Goal: Obtain resource: Obtain resource

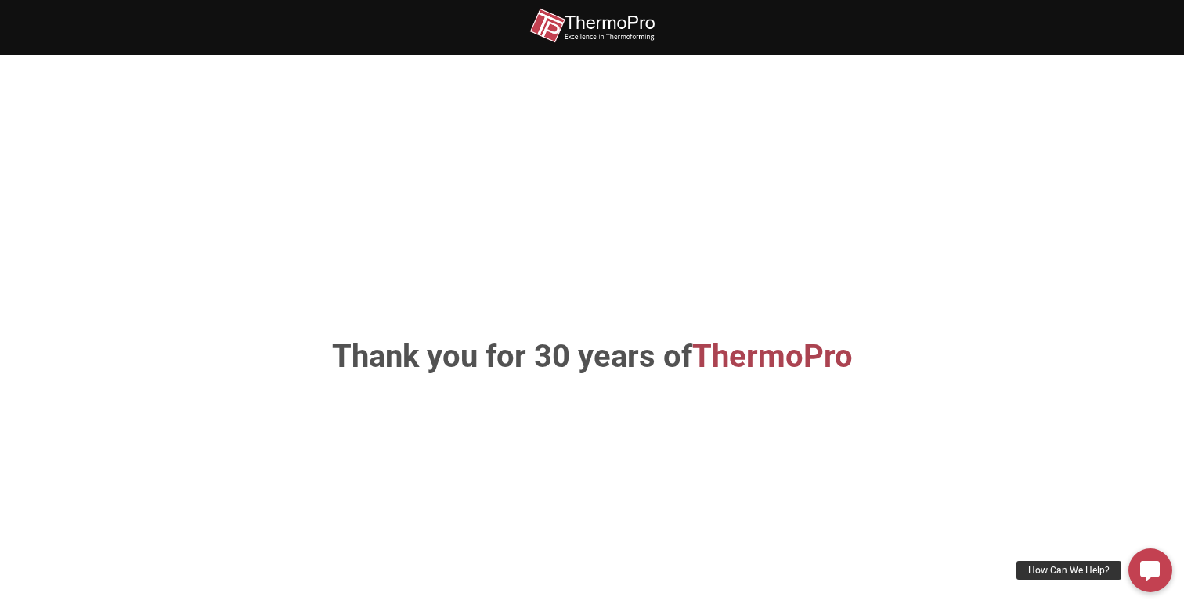
click at [576, 33] on img at bounding box center [591, 25] width 125 height 35
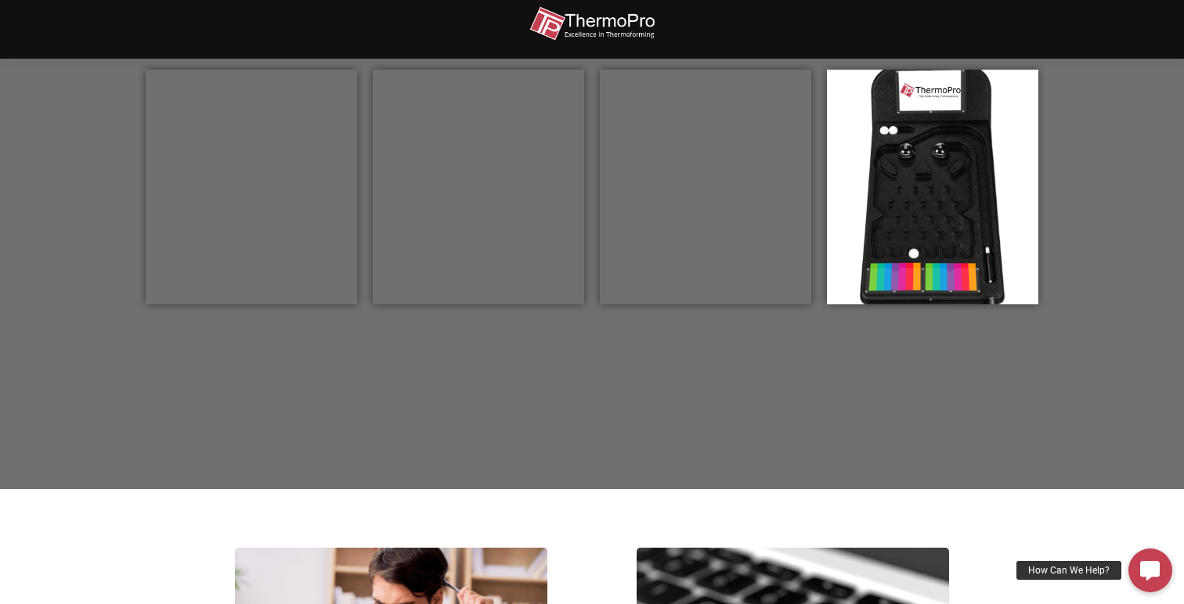
scroll to position [584, 0]
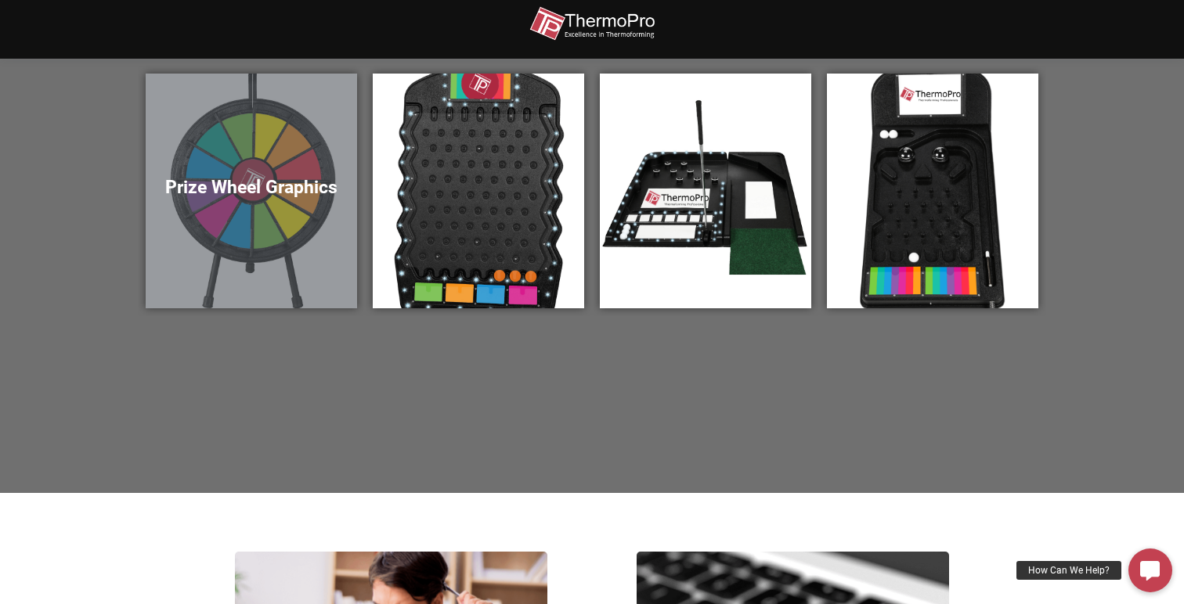
click at [297, 197] on div "Prize Wheel Graphics" at bounding box center [251, 191] width 211 height 235
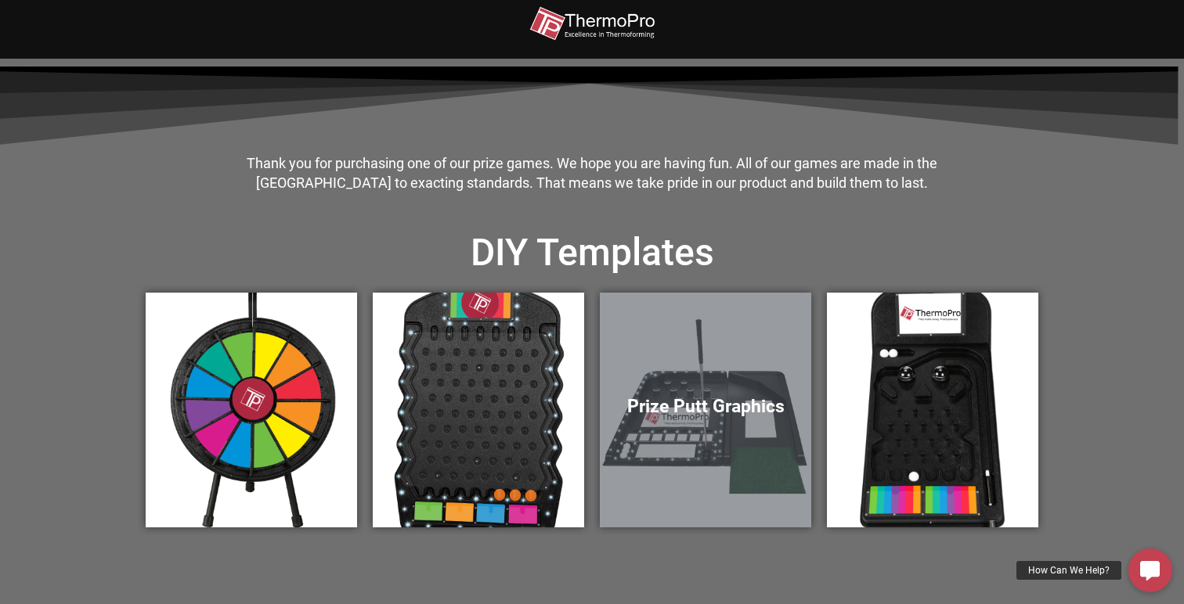
scroll to position [340, 0]
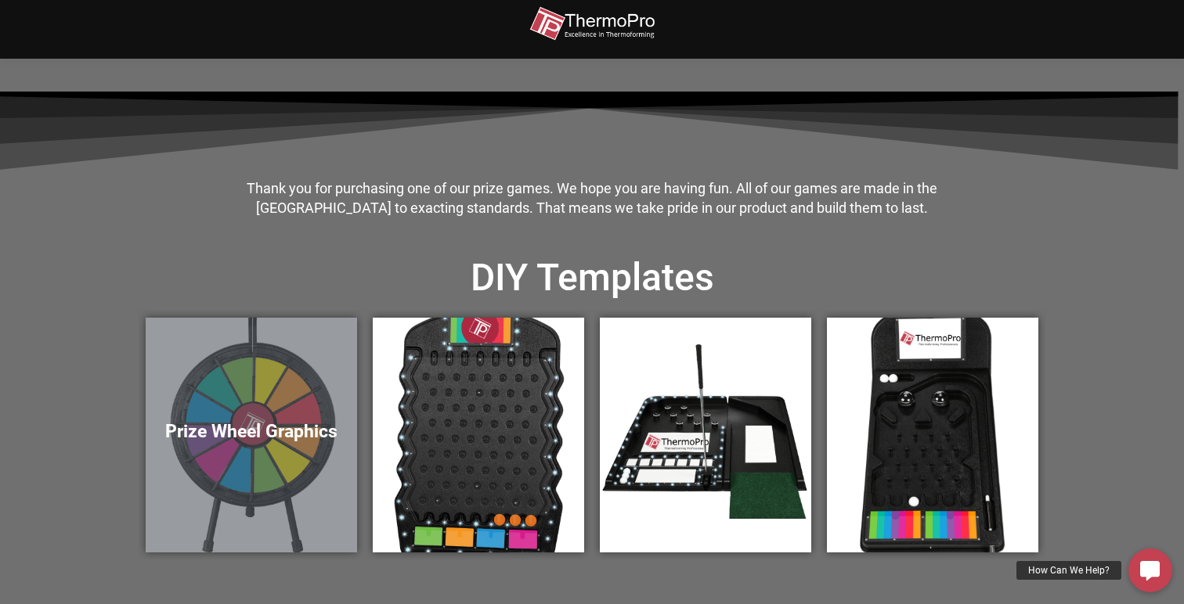
click at [291, 408] on div "Prize Wheel Graphics" at bounding box center [251, 435] width 211 height 235
click at [212, 417] on div "Prize Wheel Graphics" at bounding box center [251, 435] width 211 height 235
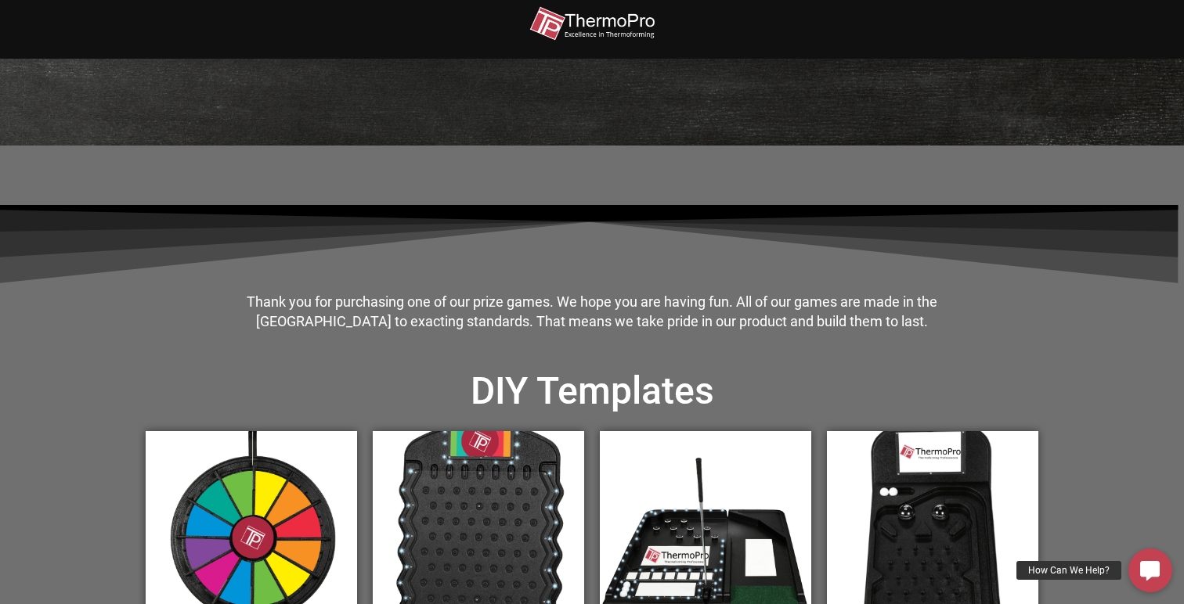
scroll to position [177, 0]
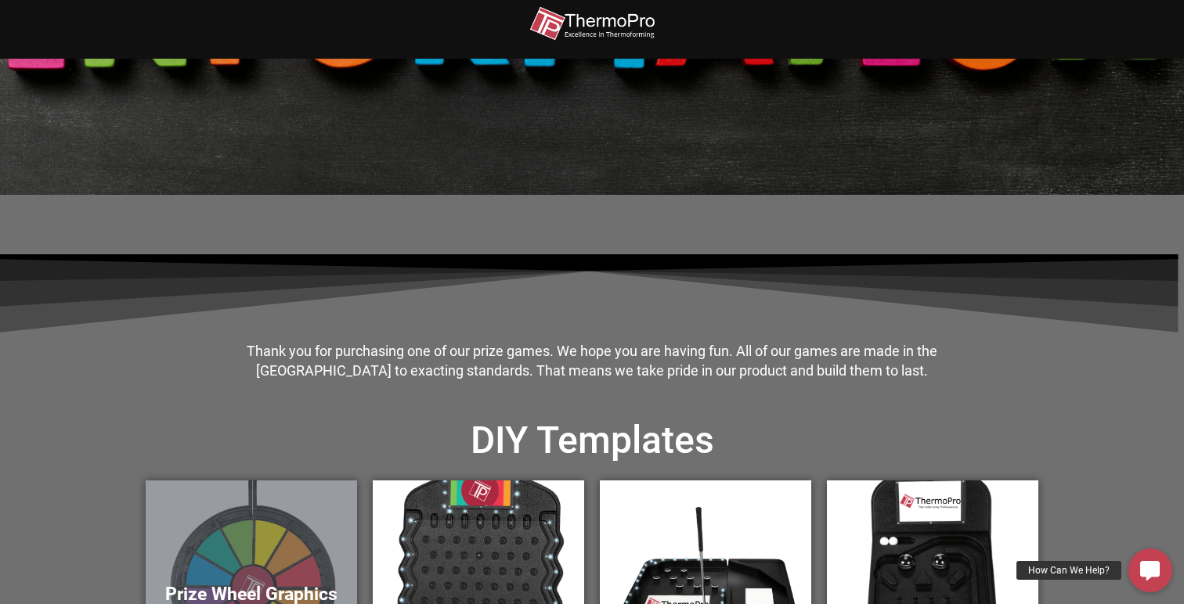
click at [239, 512] on div "Prize Wheel Graphics" at bounding box center [251, 598] width 211 height 235
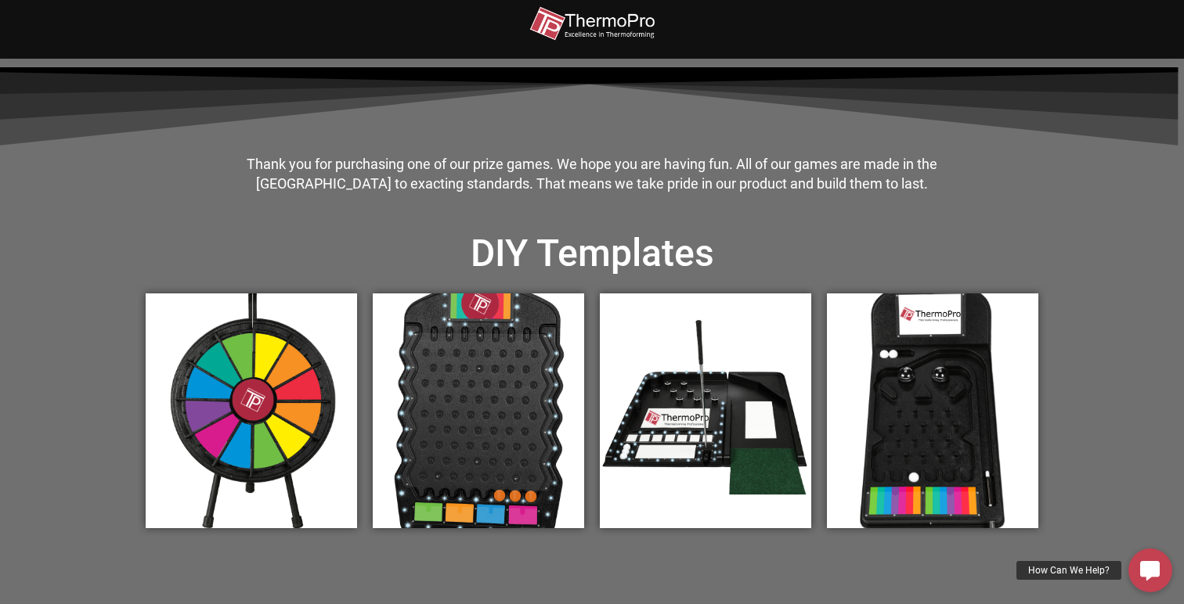
scroll to position [367, 0]
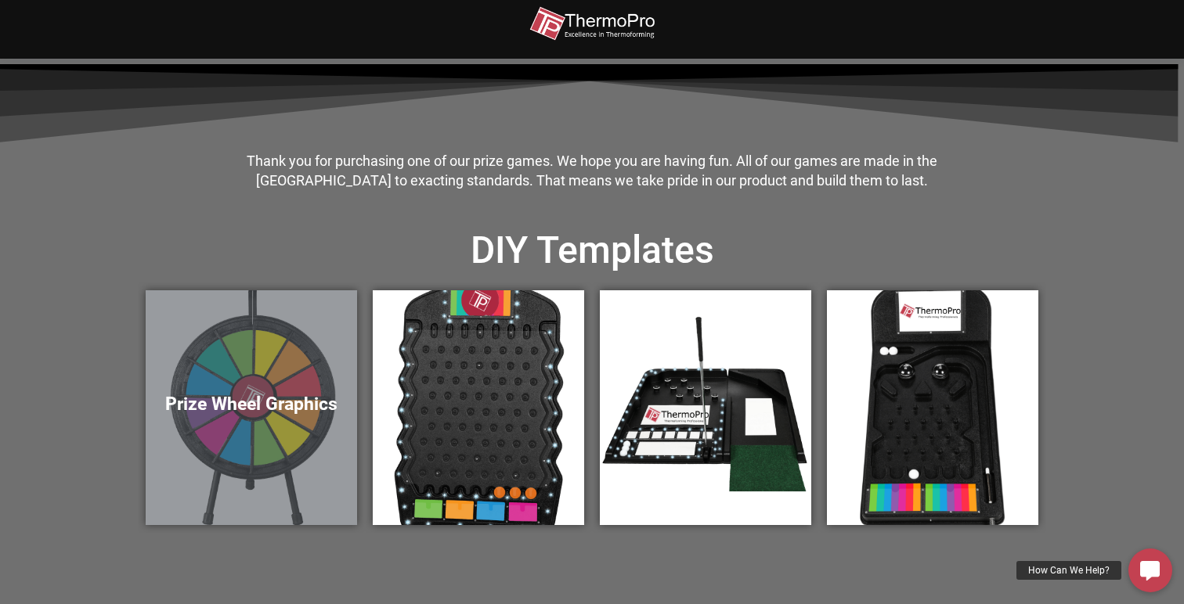
click at [271, 330] on div "Prize Wheel Graphics" at bounding box center [251, 407] width 211 height 235
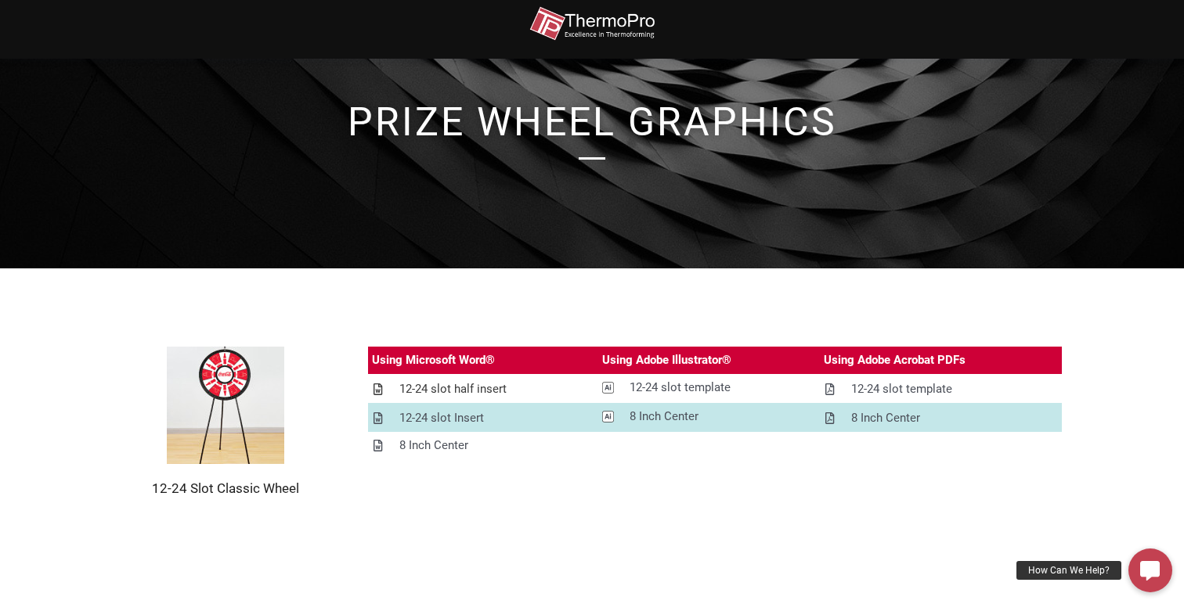
scroll to position [67, 0]
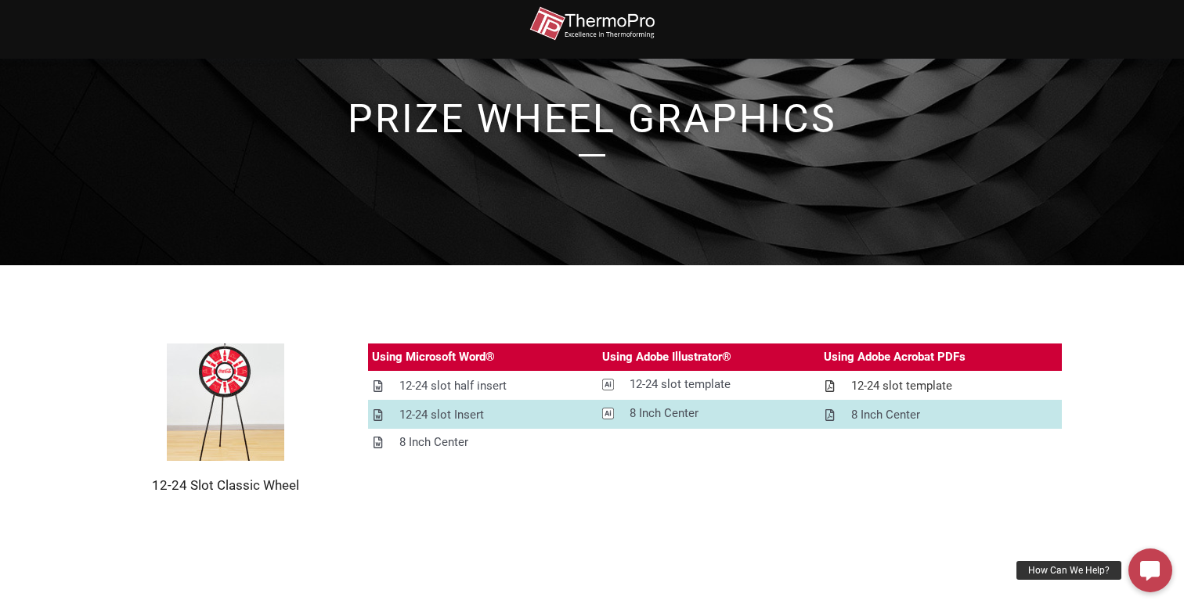
click at [918, 384] on div "12-24 slot template" at bounding box center [901, 387] width 101 height 20
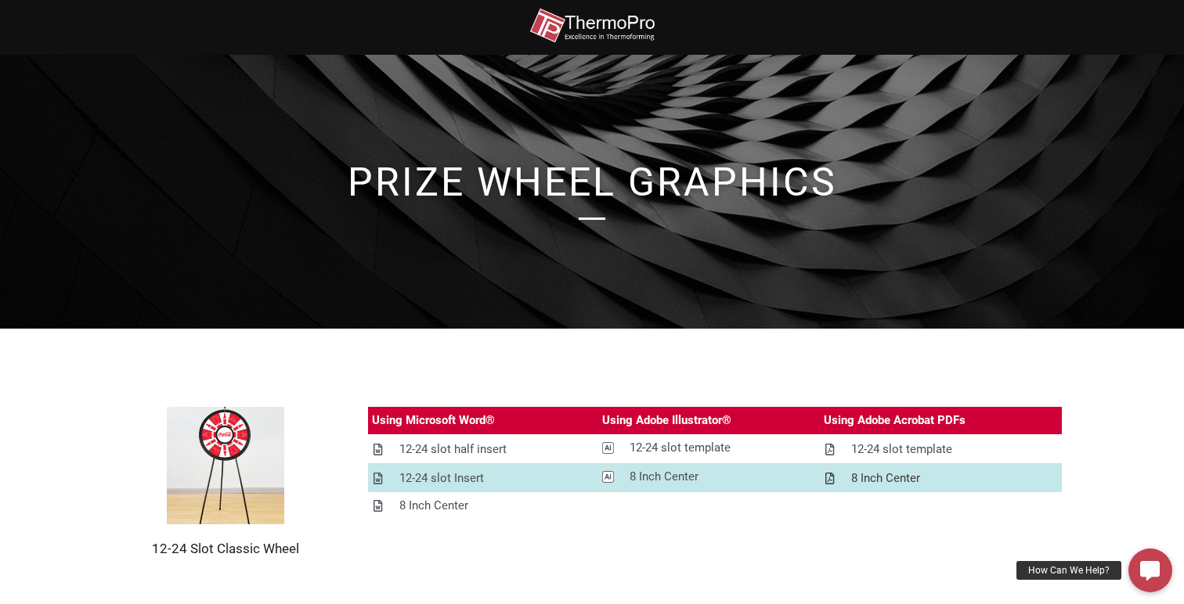
click at [895, 482] on div "8 Inch Center" at bounding box center [885, 479] width 69 height 20
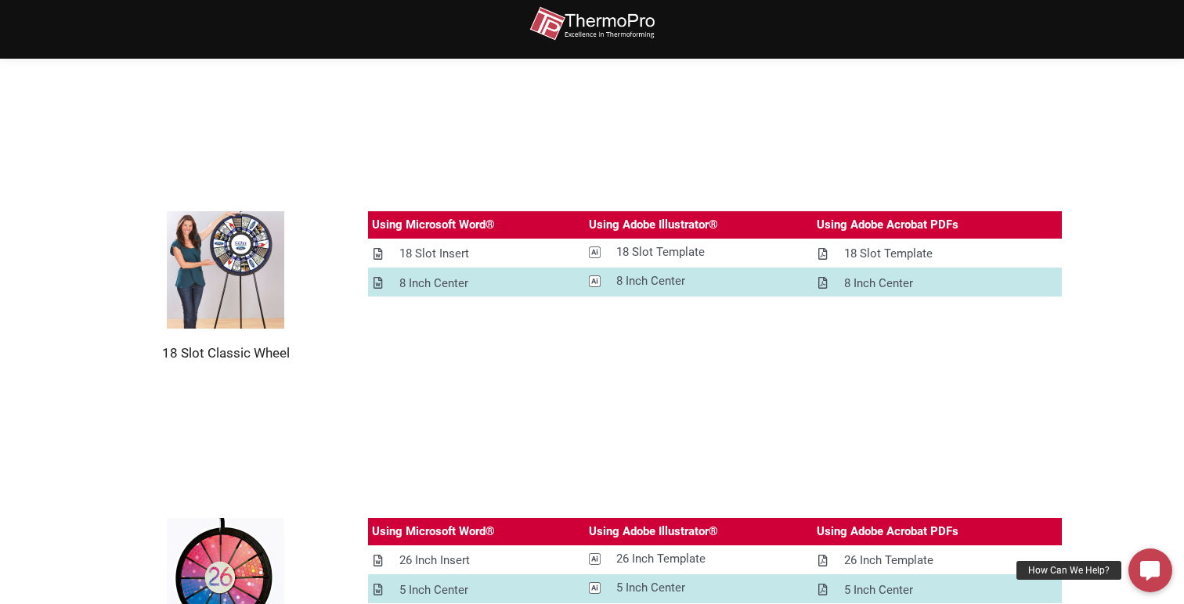
scroll to position [1215, 0]
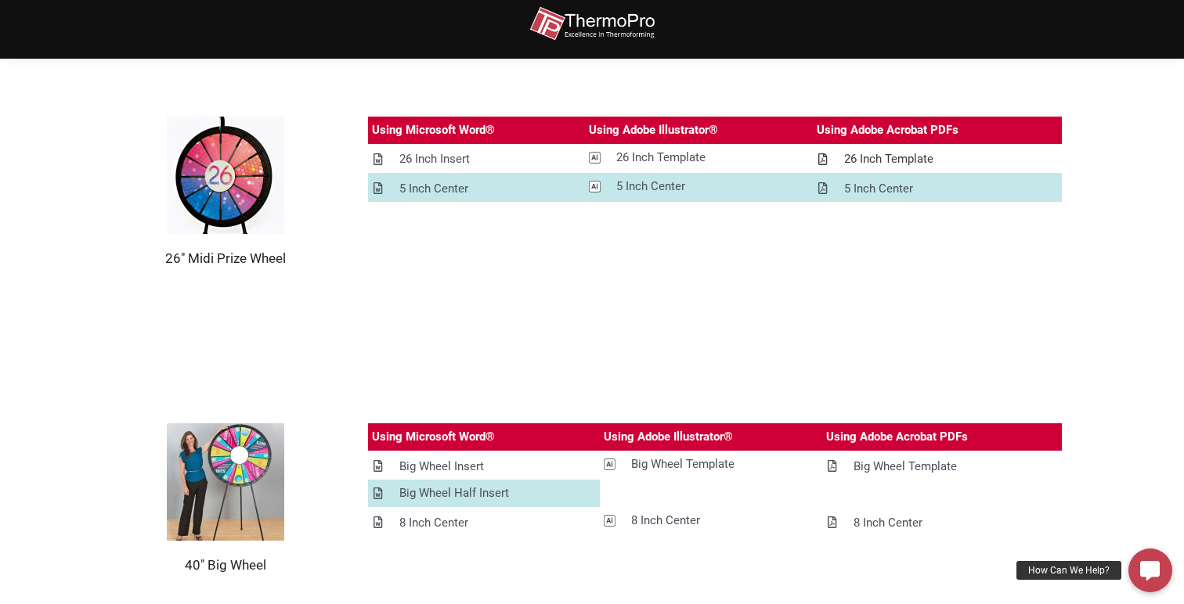
click at [883, 157] on div "26 Inch Template" at bounding box center [888, 160] width 89 height 20
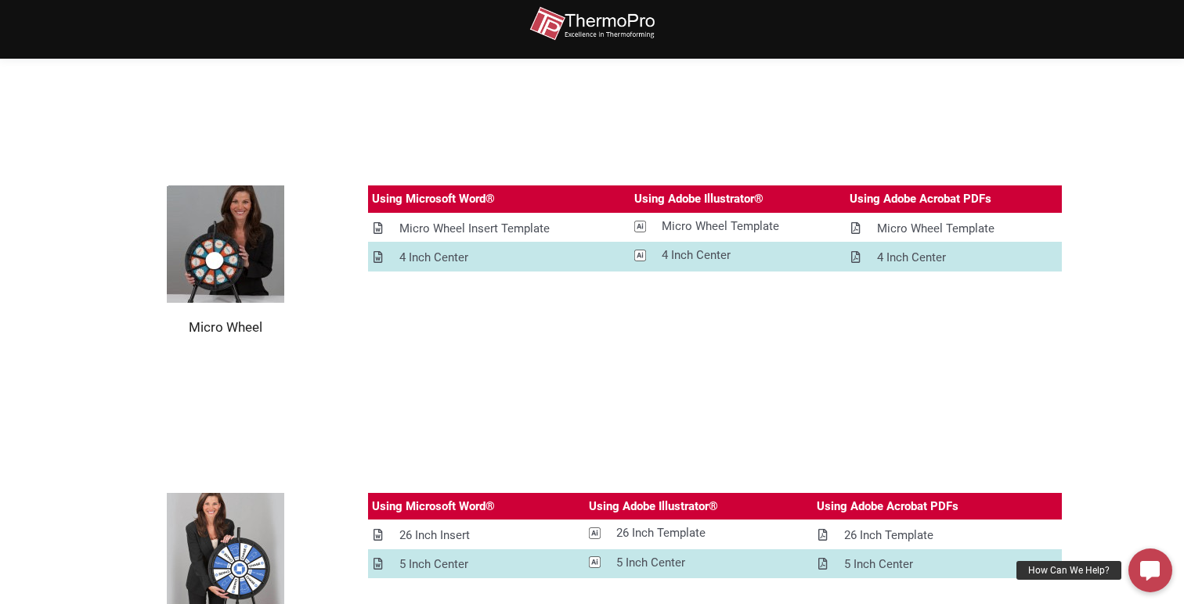
scroll to position [1553, 0]
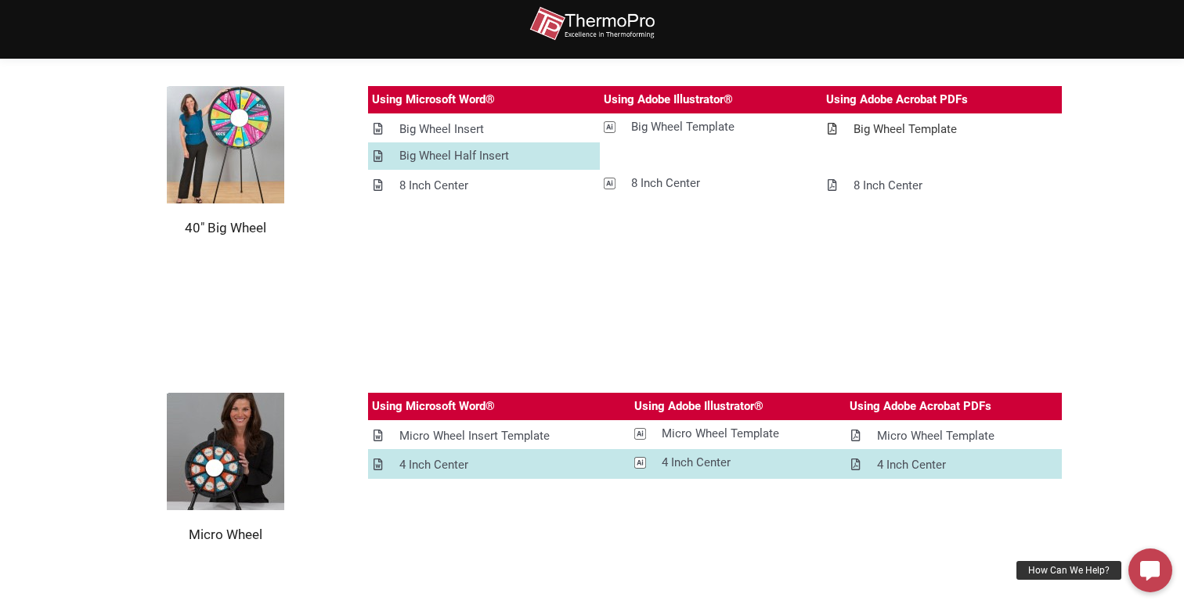
click at [899, 121] on div "Big Wheel Template" at bounding box center [904, 130] width 103 height 20
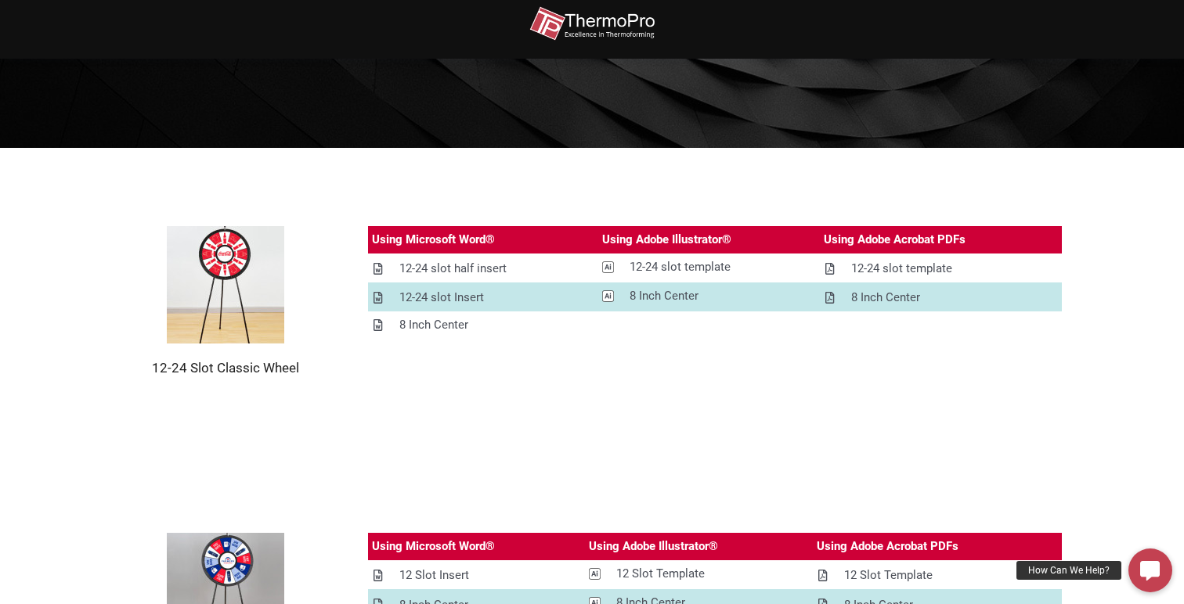
scroll to position [198, 0]
